Goal: Task Accomplishment & Management: Use online tool/utility

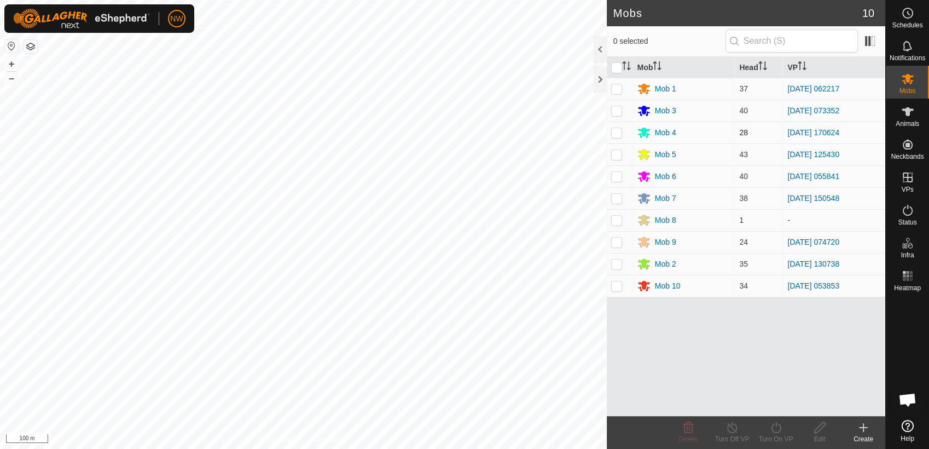
click at [615, 131] on p-checkbox at bounding box center [616, 132] width 11 height 9
checkbox input "true"
click at [777, 428] on icon at bounding box center [776, 427] width 14 height 13
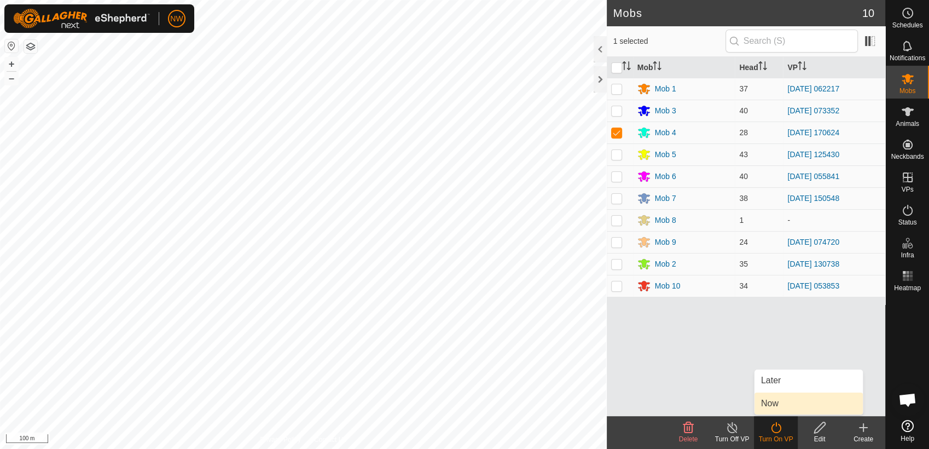
click at [778, 403] on link "Now" at bounding box center [808, 403] width 108 height 22
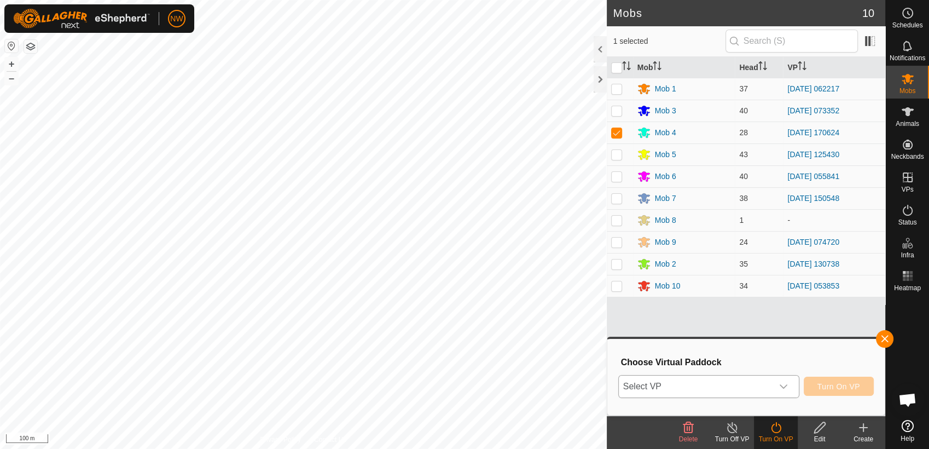
click at [783, 386] on icon "dropdown trigger" at bounding box center [784, 386] width 8 height 4
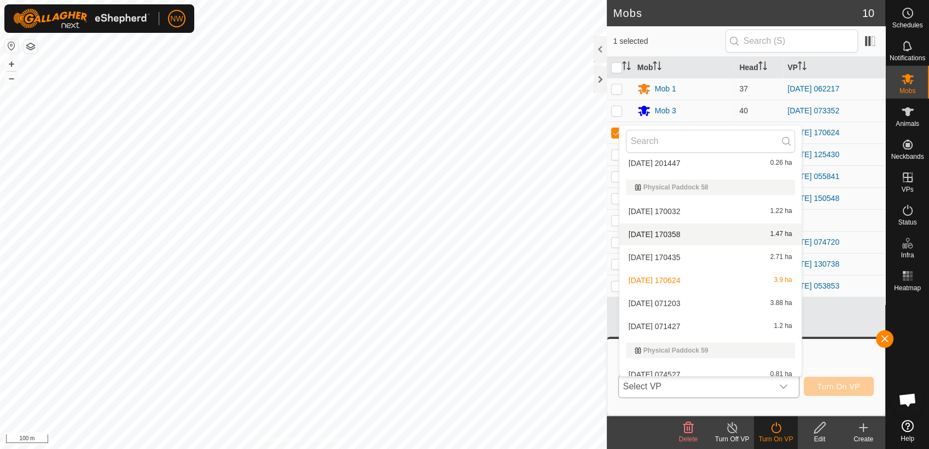
scroll to position [8460, 0]
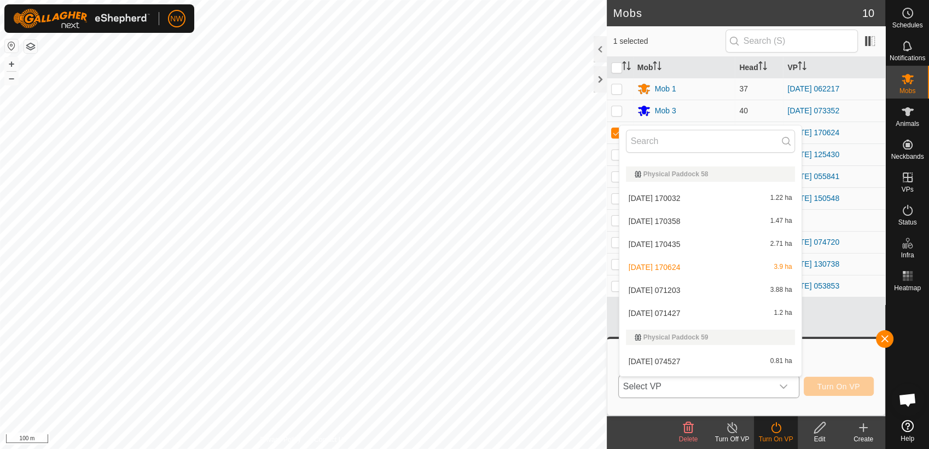
click at [664, 309] on li "[DATE] 071427 1.2 ha" at bounding box center [710, 313] width 182 height 22
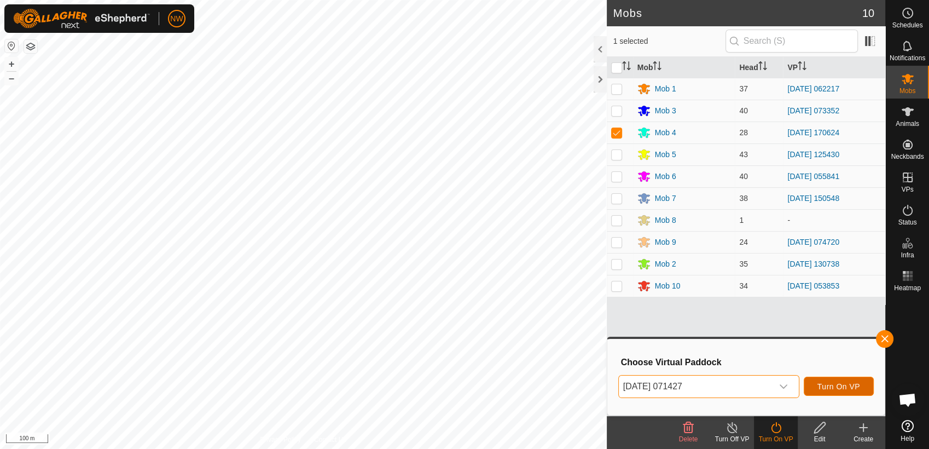
click at [838, 383] on span "Turn On VP" at bounding box center [838, 386] width 43 height 9
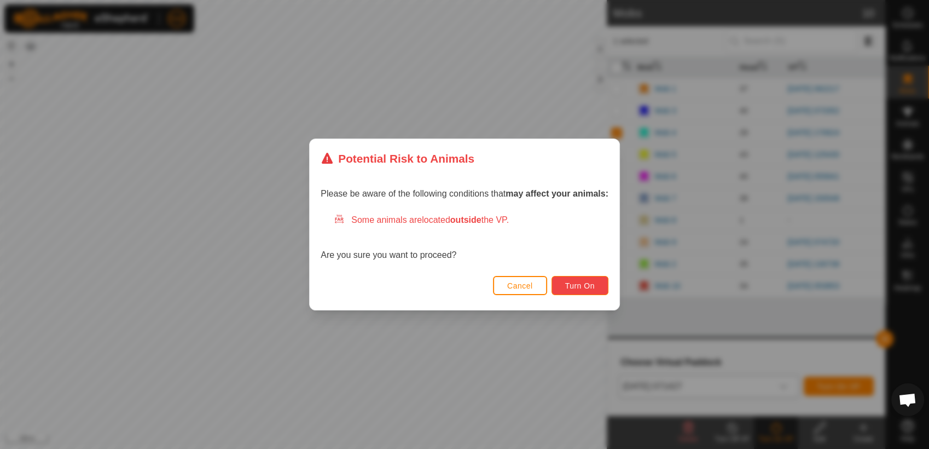
click at [582, 283] on span "Turn On" at bounding box center [580, 285] width 30 height 9
